Goal: Information Seeking & Learning: Find specific fact

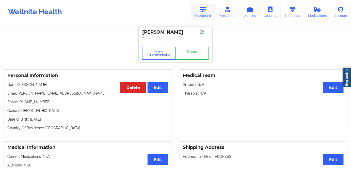
click at [205, 10] on icon at bounding box center [203, 10] width 7 height 6
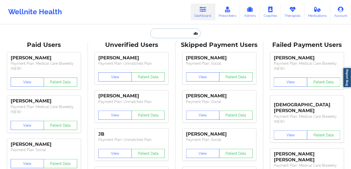
click at [180, 33] on input "text" at bounding box center [175, 33] width 50 height 10
paste input "[PERSON_NAME]"
type input "[PERSON_NAME]"
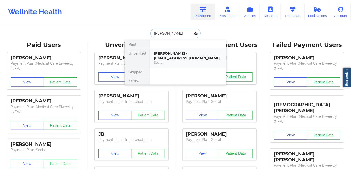
click at [189, 57] on div "[PERSON_NAME] - [EMAIL_ADDRESS][DOMAIN_NAME]" at bounding box center [188, 55] width 68 height 9
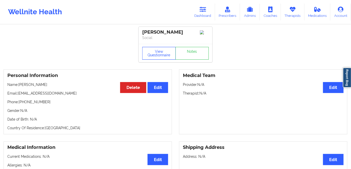
click at [161, 54] on button "View Questionnaire" at bounding box center [159, 53] width 34 height 13
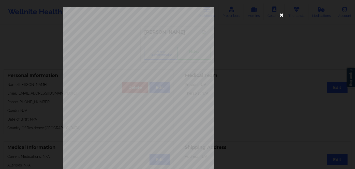
click at [281, 13] on icon at bounding box center [282, 15] width 8 height 8
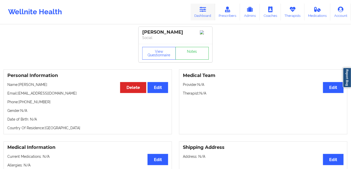
drag, startPoint x: 208, startPoint y: 10, endPoint x: 196, endPoint y: 15, distance: 12.9
click at [208, 10] on link "Dashboard" at bounding box center [203, 12] width 24 height 17
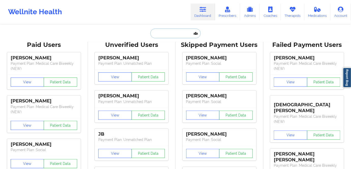
click at [163, 33] on input "text" at bounding box center [175, 33] width 50 height 10
paste input "[PERSON_NAME]"
type input "[PERSON_NAME]"
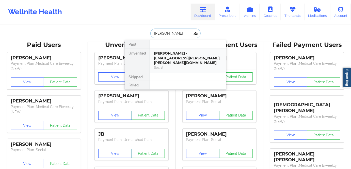
click at [185, 58] on div "[PERSON_NAME] - [EMAIL_ADDRESS][PERSON_NAME][PERSON_NAME][DOMAIN_NAME]" at bounding box center [188, 58] width 68 height 14
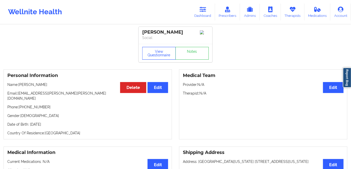
click at [170, 51] on button "View Questionnaire" at bounding box center [159, 53] width 34 height 13
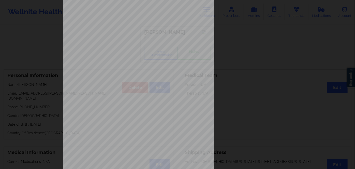
scroll to position [74, 0]
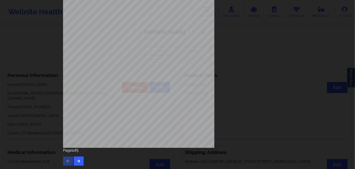
click at [73, 156] on div "Page 1 of 5" at bounding box center [177, 156] width 229 height 18
click at [78, 160] on icon "button" at bounding box center [79, 160] width 4 height 3
click at [80, 161] on button "button" at bounding box center [79, 160] width 10 height 9
click at [81, 157] on button "button" at bounding box center [79, 160] width 10 height 9
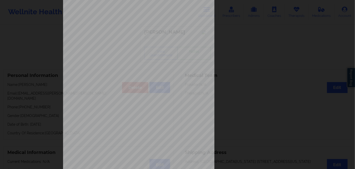
scroll to position [69, 0]
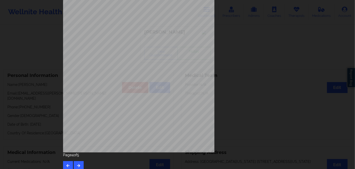
click at [120, 76] on span "SWR 106069034001" at bounding box center [126, 76] width 21 height 2
click at [122, 76] on span "SWR 106069034001" at bounding box center [126, 76] width 21 height 2
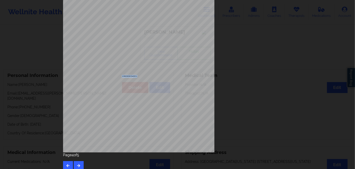
click at [122, 76] on span "SWR 106069034001" at bounding box center [126, 76] width 21 height 2
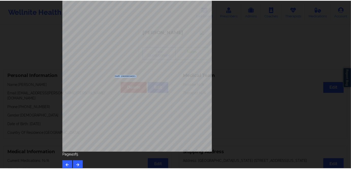
scroll to position [0, 0]
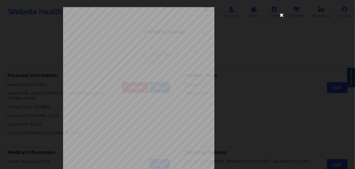
drag, startPoint x: 281, startPoint y: 16, endPoint x: 207, endPoint y: 95, distance: 108.3
click at [280, 16] on icon at bounding box center [282, 15] width 8 height 8
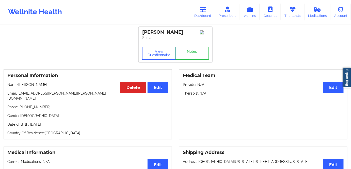
click at [59, 122] on p "Date of Birth: [DEMOGRAPHIC_DATA]" at bounding box center [87, 124] width 161 height 5
copy p "2006"
drag, startPoint x: 49, startPoint y: 83, endPoint x: 17, endPoint y: 86, distance: 31.7
click at [17, 86] on div "Personal Information Edit Delete Name: [PERSON_NAME]: [EMAIL_ADDRESS][PERSON_NA…" at bounding box center [88, 104] width 169 height 70
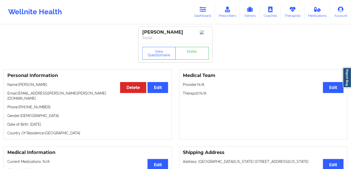
click at [62, 107] on div "Personal Information Edit Delete Name: [PERSON_NAME]: [EMAIL_ADDRESS][PERSON_NA…" at bounding box center [88, 104] width 169 height 70
drag, startPoint x: 53, startPoint y: 82, endPoint x: 19, endPoint y: 84, distance: 33.9
click at [19, 84] on div "Personal Information Edit Delete Name: [PERSON_NAME]: [EMAIL_ADDRESS][PERSON_NA…" at bounding box center [88, 104] width 169 height 70
copy p "[PERSON_NAME]"
